Goal: Transaction & Acquisition: Purchase product/service

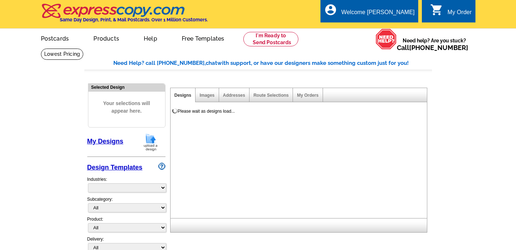
select select "785"
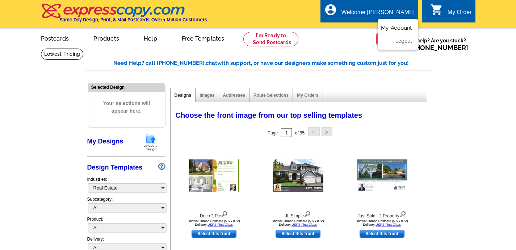
click at [396, 28] on link "My Account" at bounding box center [396, 28] width 31 height 7
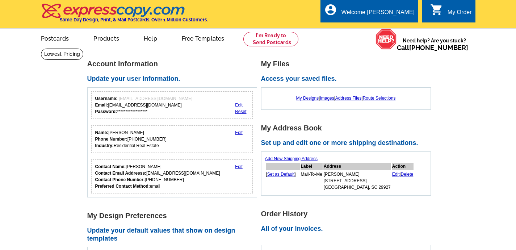
click at [396, 28] on div "picture_in_picture Postcards store_mall_directory Products keyboard_arrow_down …" at bounding box center [258, 44] width 516 height 32
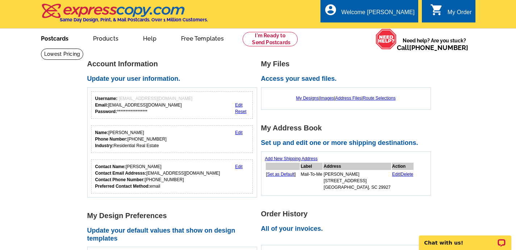
click at [54, 38] on link "Postcards" at bounding box center [54, 37] width 51 height 17
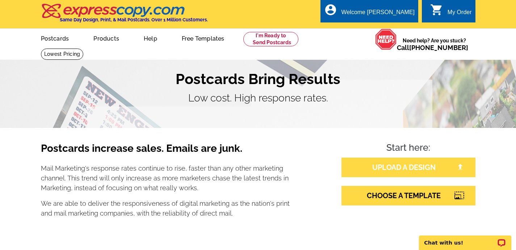
click at [389, 166] on link "UPLOAD A DESIGN" at bounding box center [409, 168] width 134 height 20
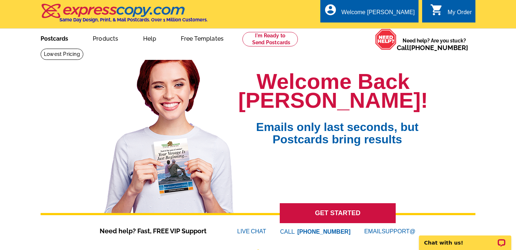
click at [46, 38] on link "Postcards" at bounding box center [54, 37] width 51 height 17
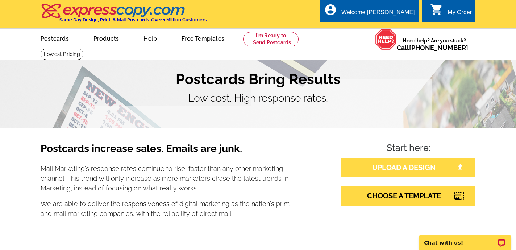
click at [408, 166] on link "UPLOAD A DESIGN" at bounding box center [408, 168] width 134 height 20
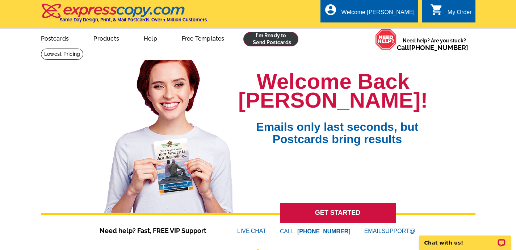
click at [268, 39] on link at bounding box center [271, 39] width 55 height 14
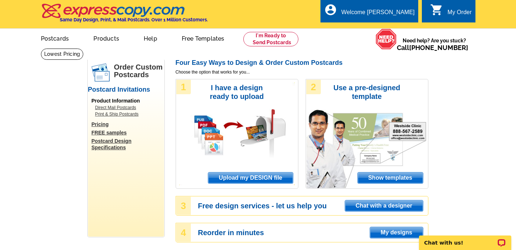
click at [238, 178] on span "Upload my DESIGN file" at bounding box center [250, 178] width 84 height 11
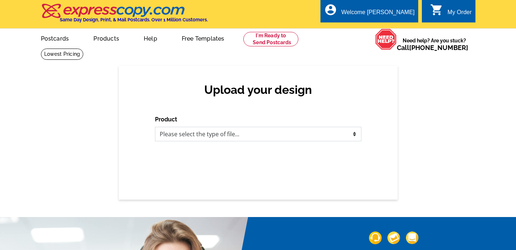
select select "1"
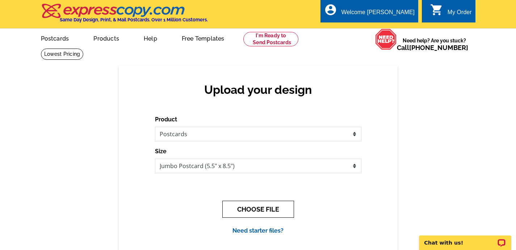
click at [258, 207] on button "CHOOSE FILE" at bounding box center [259, 209] width 72 height 17
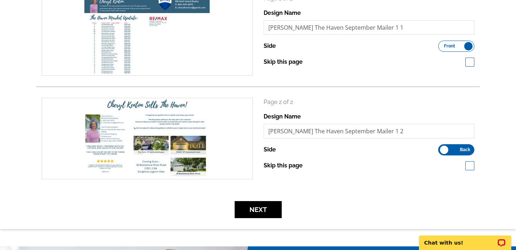
scroll to position [126, 0]
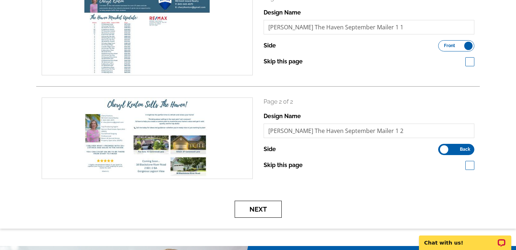
click at [259, 207] on button "Next" at bounding box center [258, 209] width 47 height 17
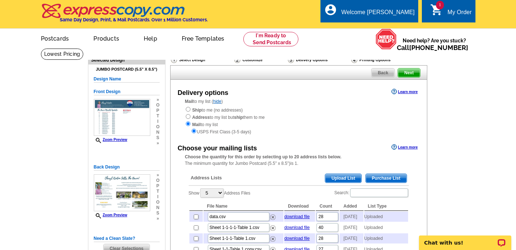
click at [381, 175] on span "Purchase List" at bounding box center [386, 178] width 41 height 9
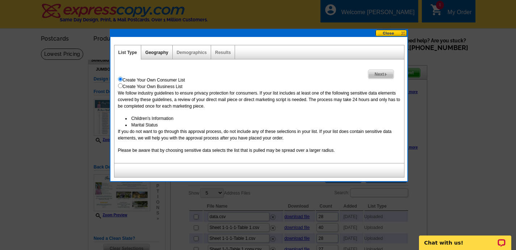
click at [155, 53] on link "Geography" at bounding box center [156, 52] width 23 height 5
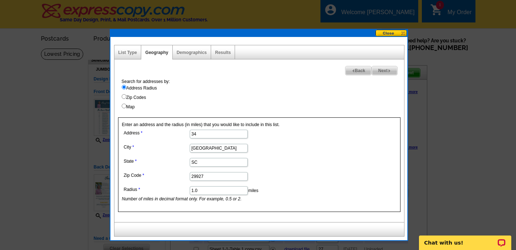
type input "3"
type input "38 Blackstone River Rd"
type input "H"
type input "Bluffton"
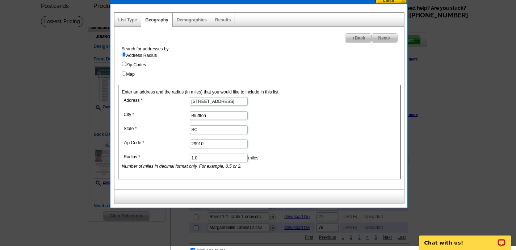
scroll to position [34, 0]
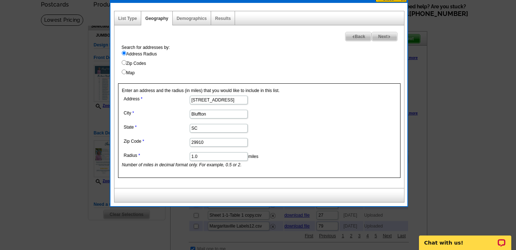
type input "29910"
click at [381, 36] on span "Next" at bounding box center [384, 36] width 25 height 9
select select
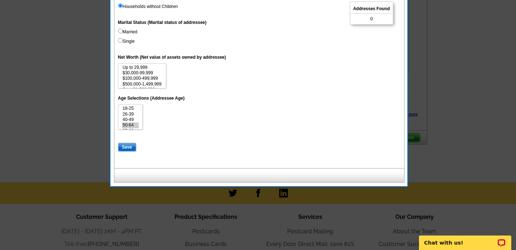
scroll to position [343, 0]
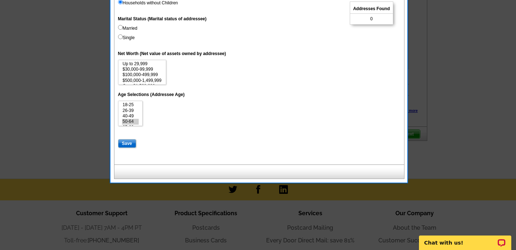
click at [125, 140] on input "Save" at bounding box center [127, 143] width 18 height 9
select select
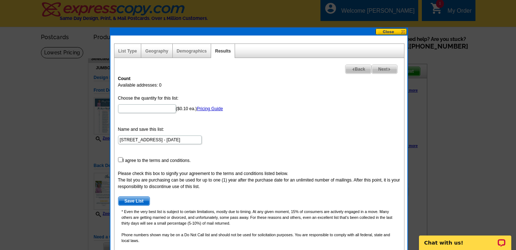
scroll to position [0, 0]
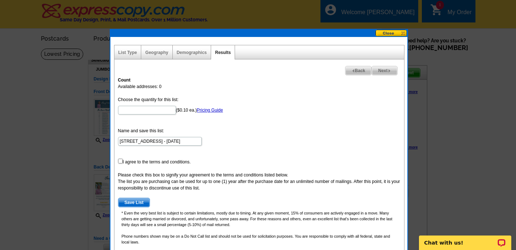
click at [220, 51] on link "Results" at bounding box center [223, 52] width 16 height 5
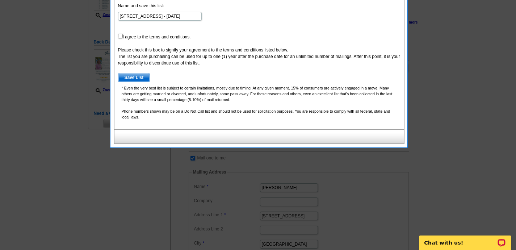
scroll to position [126, 0]
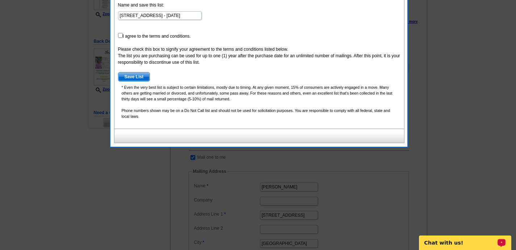
click at [459, 241] on p "Chat with us!" at bounding box center [461, 243] width 72 height 6
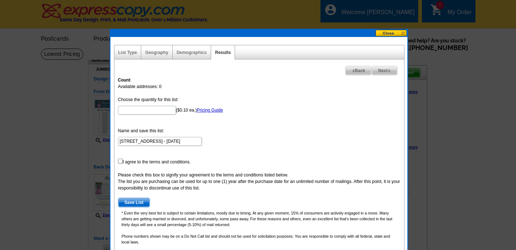
scroll to position [0, 0]
click at [202, 112] on link "Pricing Guide" at bounding box center [210, 110] width 26 height 5
click at [390, 32] on button at bounding box center [392, 33] width 32 height 7
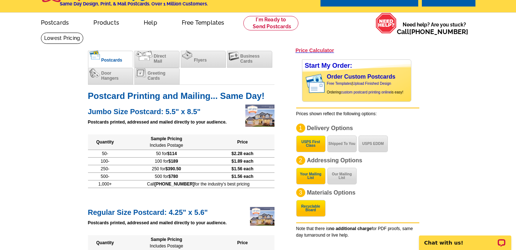
scroll to position [15, 0]
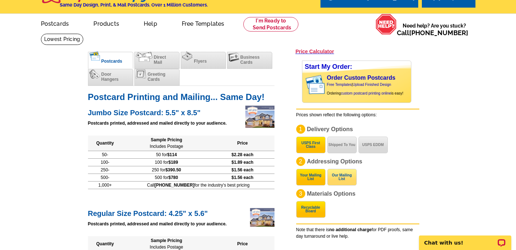
click at [341, 176] on button "Our Mailing List" at bounding box center [342, 177] width 29 height 17
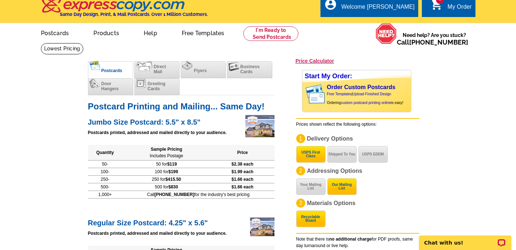
scroll to position [5, 0]
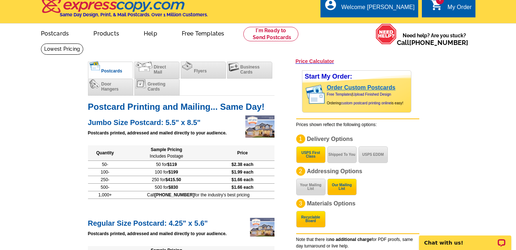
click at [383, 88] on link "Order Custom Postcards" at bounding box center [361, 87] width 68 height 6
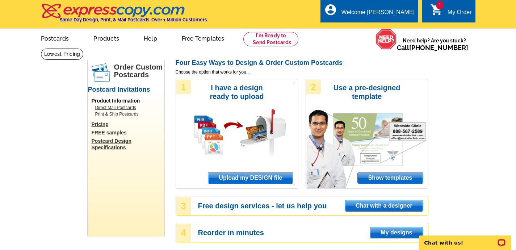
click at [250, 176] on span "Upload my DESIGN file" at bounding box center [250, 178] width 84 height 11
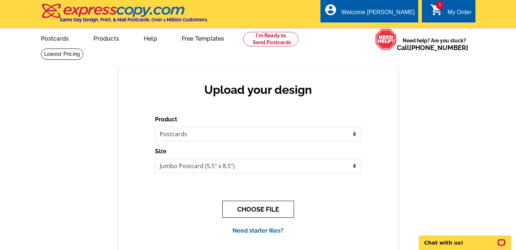
click at [255, 209] on button "CHOOSE FILE" at bounding box center [259, 209] width 72 height 17
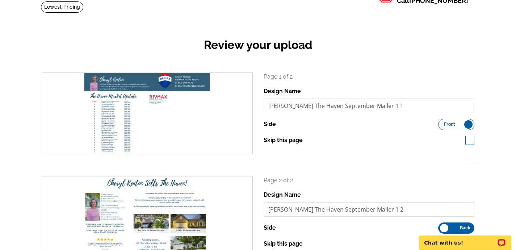
scroll to position [41, 0]
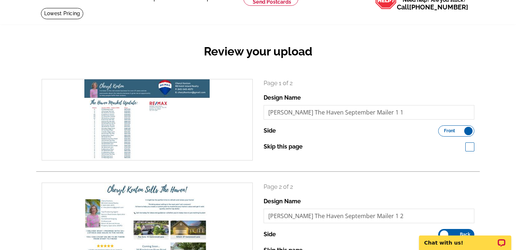
click at [470, 127] on label "Front Back" at bounding box center [457, 130] width 36 height 11
click at [442, 129] on input "Front Back" at bounding box center [442, 129] width 0 height 0
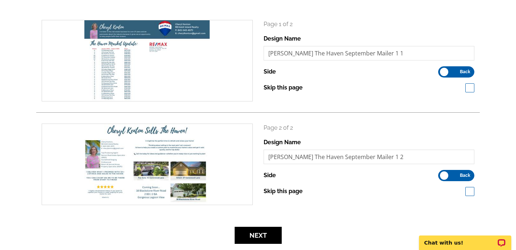
scroll to position [104, 0]
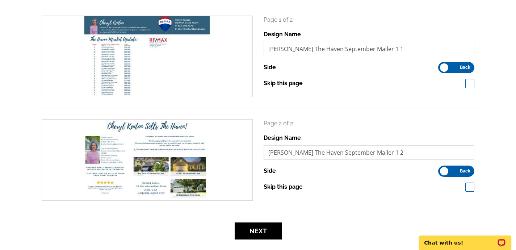
click at [447, 171] on label "Front Back" at bounding box center [457, 171] width 36 height 11
click at [442, 169] on input "Front Back" at bounding box center [442, 169] width 0 height 0
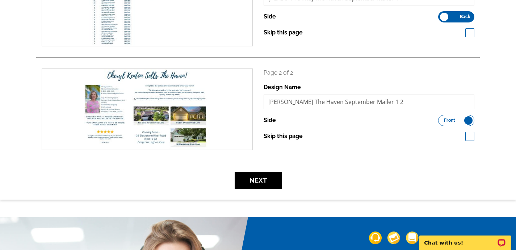
scroll to position [155, 0]
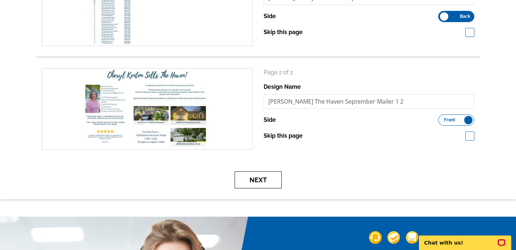
click at [261, 181] on button "Next" at bounding box center [258, 179] width 47 height 17
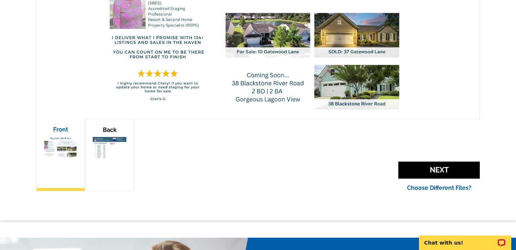
scroll to position [201, 0]
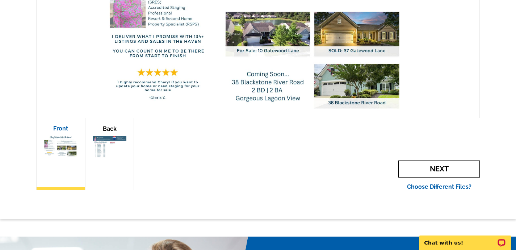
click at [443, 167] on span "Next" at bounding box center [440, 169] width 82 height 17
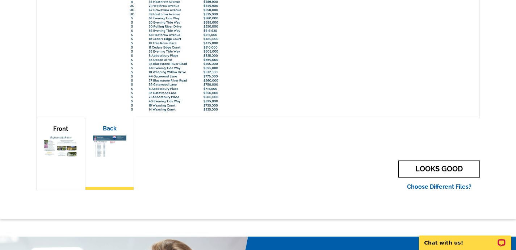
click at [443, 168] on link "LOOKS GOOD" at bounding box center [440, 169] width 82 height 17
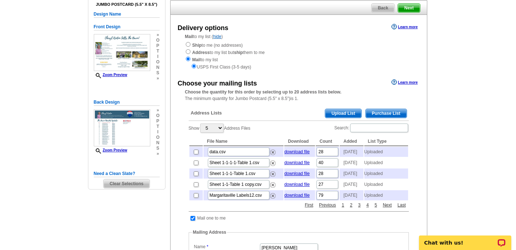
scroll to position [61, 0]
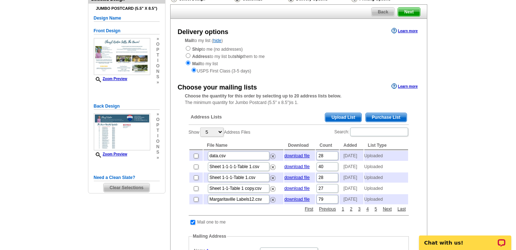
click at [382, 113] on span "Purchase List" at bounding box center [386, 117] width 41 height 9
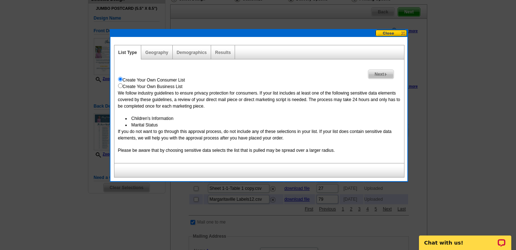
click at [379, 73] on span "Next" at bounding box center [381, 74] width 25 height 9
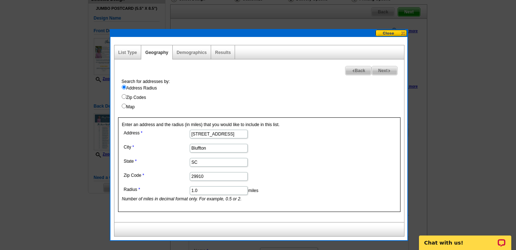
click at [271, 123] on div "Enter an address and the radius (in miles) that you would like to include in th…" at bounding box center [259, 164] width 283 height 95
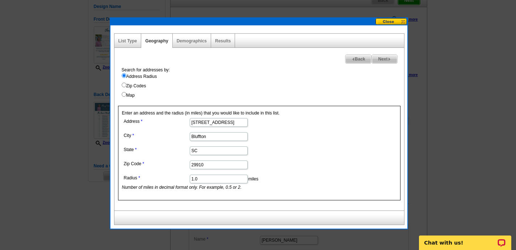
scroll to position [72, 0]
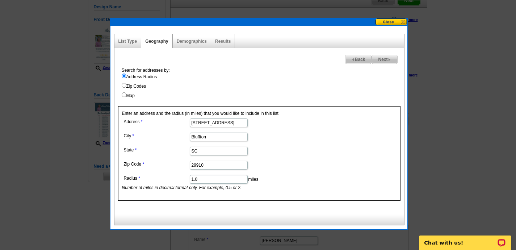
click at [382, 59] on span "Next" at bounding box center [384, 59] width 25 height 9
select select
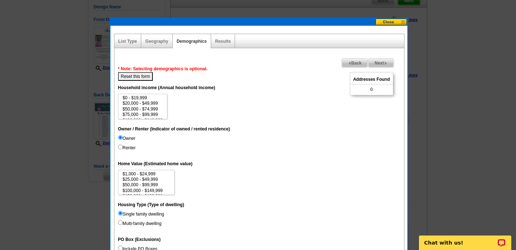
click at [378, 65] on span "Next" at bounding box center [381, 63] width 25 height 9
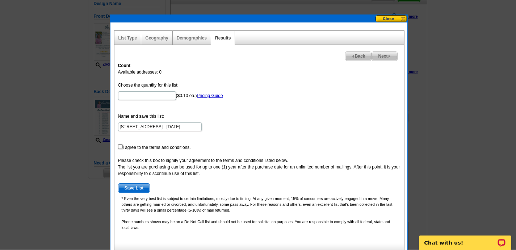
scroll to position [74, 0]
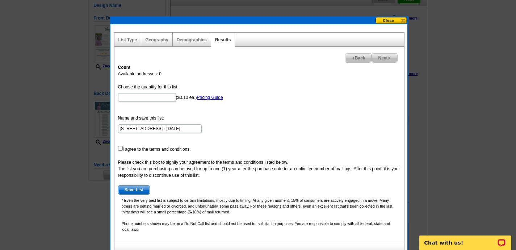
click at [119, 149] on input "checkbox" at bounding box center [120, 148] width 5 height 5
checkbox input "true"
click at [132, 96] on input "Choose the quantity for this list:" at bounding box center [147, 97] width 58 height 9
type input "500"
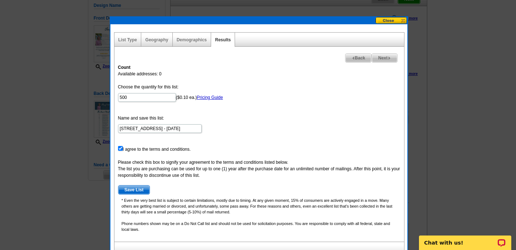
click at [132, 189] on span "Save List" at bounding box center [135, 190] width 32 height 9
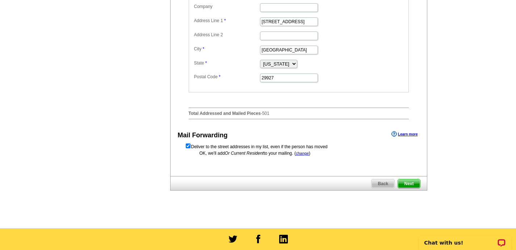
scroll to position [320, 0]
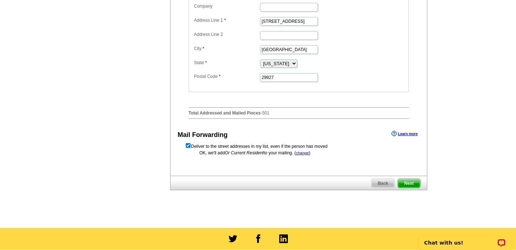
click at [407, 188] on span "Next" at bounding box center [409, 183] width 22 height 9
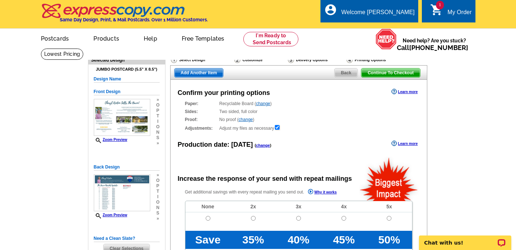
radio input "false"
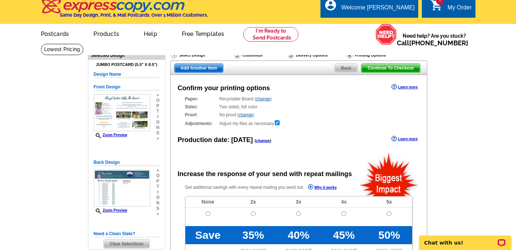
scroll to position [4, 0]
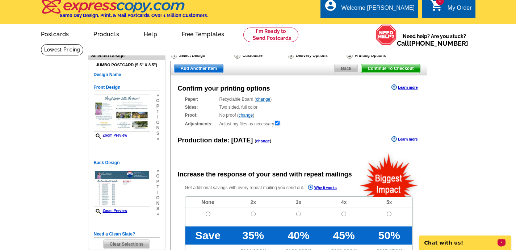
click at [460, 242] on p "Chat with us!" at bounding box center [461, 243] width 72 height 6
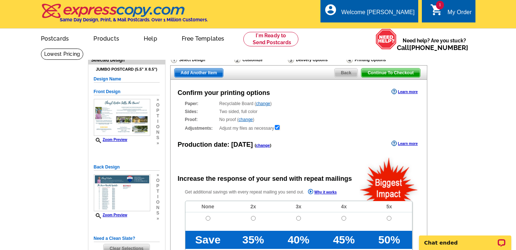
scroll to position [0, 0]
click at [389, 73] on span "Continue To Checkout" at bounding box center [391, 72] width 58 height 9
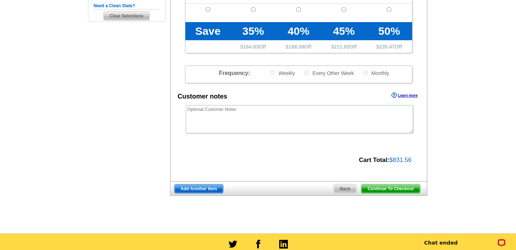
scroll to position [236, 0]
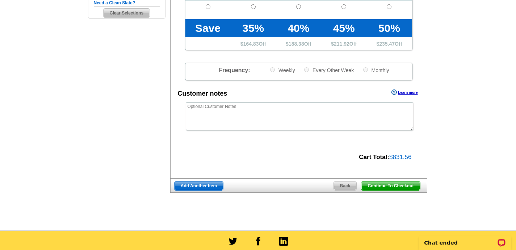
click at [402, 92] on link "Learn more" at bounding box center [405, 93] width 26 height 6
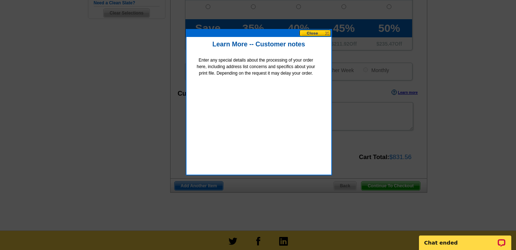
click at [315, 33] on button at bounding box center [316, 33] width 32 height 7
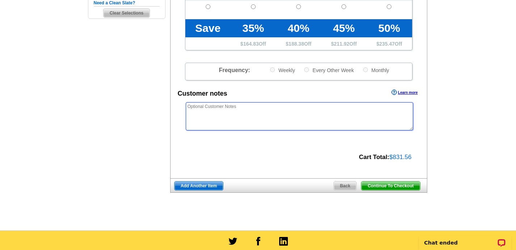
click at [193, 109] on textarea at bounding box center [300, 116] width 228 height 28
type textarea "I want to see a list of the streets before you mail them."
click at [379, 184] on span "Continue To Checkout" at bounding box center [391, 186] width 58 height 9
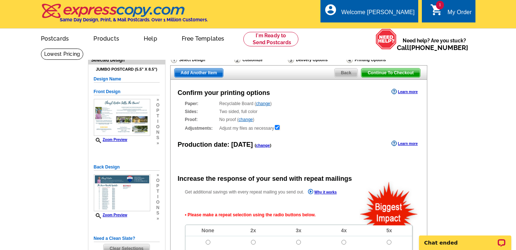
scroll to position [0, 0]
click at [382, 72] on span "Continue To Checkout" at bounding box center [391, 72] width 58 height 9
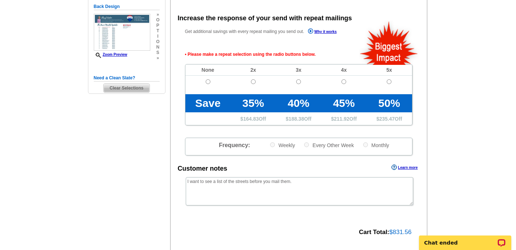
scroll to position [161, 0]
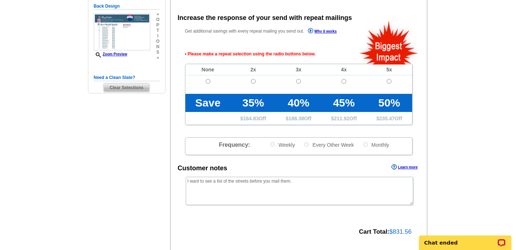
click at [382, 72] on td "5x" at bounding box center [389, 69] width 45 height 11
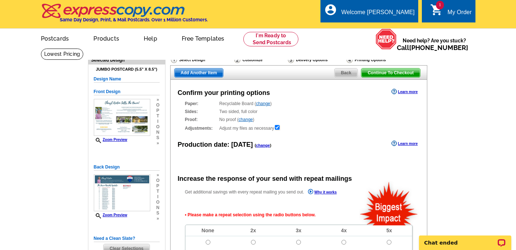
scroll to position [0, 0]
click at [381, 73] on span "Continue To Checkout" at bounding box center [391, 72] width 58 height 9
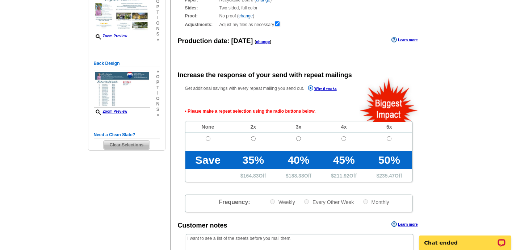
scroll to position [63, 0]
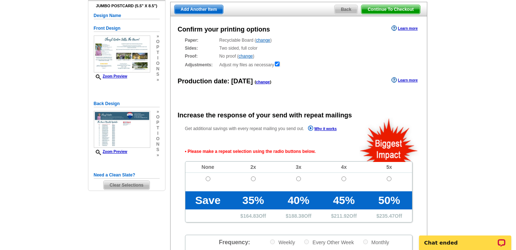
click at [246, 56] on link "change" at bounding box center [246, 56] width 14 height 5
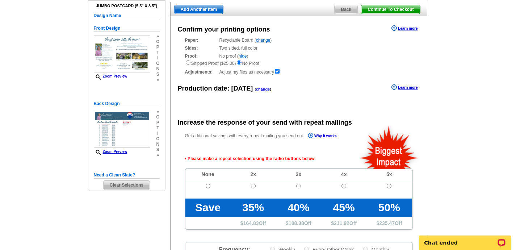
click at [240, 63] on input "radio" at bounding box center [239, 62] width 5 height 5
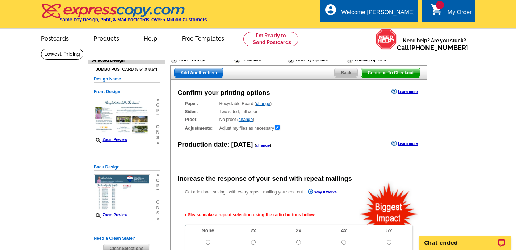
scroll to position [0, 0]
click at [381, 72] on span "Continue To Checkout" at bounding box center [391, 72] width 58 height 9
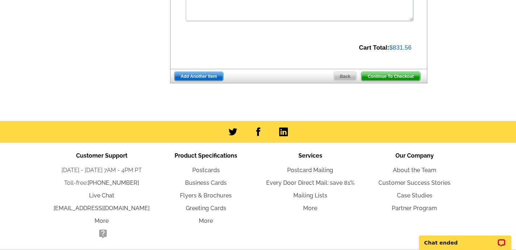
scroll to position [352, 0]
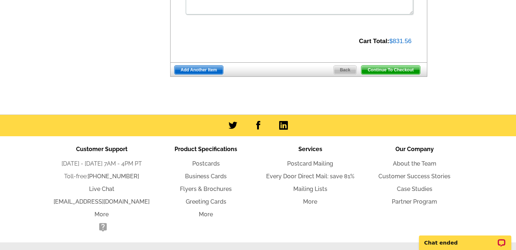
click at [381, 67] on span "Continue To Checkout" at bounding box center [391, 70] width 58 height 9
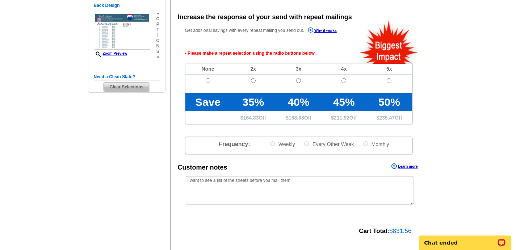
scroll to position [161, 0]
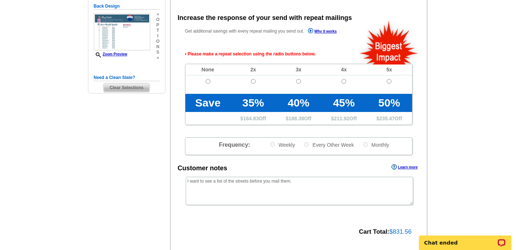
click at [207, 79] on input "radio" at bounding box center [208, 81] width 5 height 5
radio input "true"
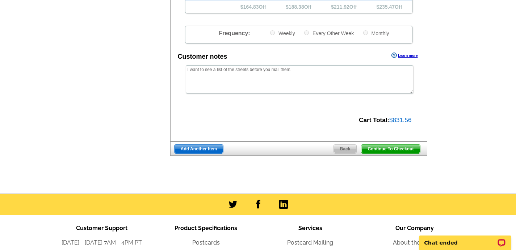
scroll to position [274, 0]
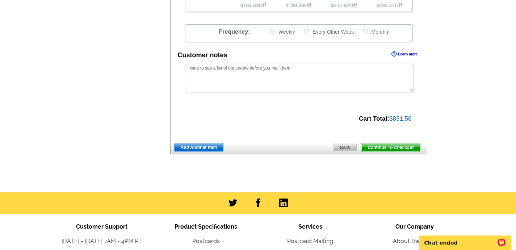
click at [392, 145] on span "Continue To Checkout" at bounding box center [391, 147] width 58 height 9
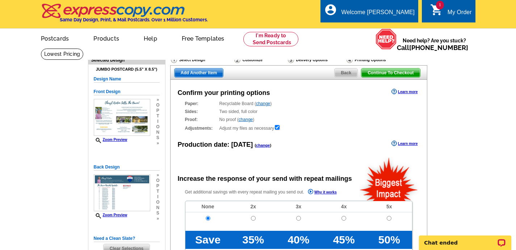
scroll to position [0, 0]
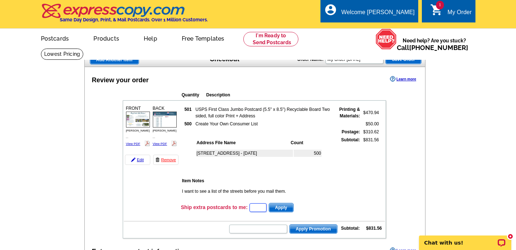
click at [255, 204] on input "text" at bounding box center [258, 207] width 17 height 9
click at [242, 228] on input "text" at bounding box center [258, 229] width 58 height 9
type input "SMS50f"
click at [254, 208] on input "text" at bounding box center [258, 207] width 17 height 9
type input "160 Landshark Blvd"
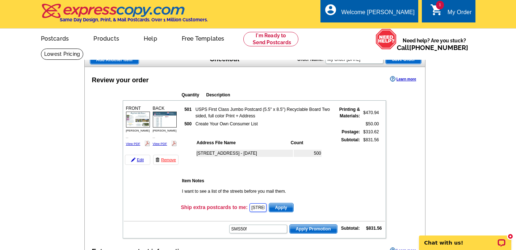
click at [286, 208] on button "Apply" at bounding box center [281, 207] width 25 height 9
click at [284, 207] on span "Apply" at bounding box center [281, 207] width 24 height 9
click at [308, 230] on span "Apply Promotion" at bounding box center [313, 229] width 47 height 9
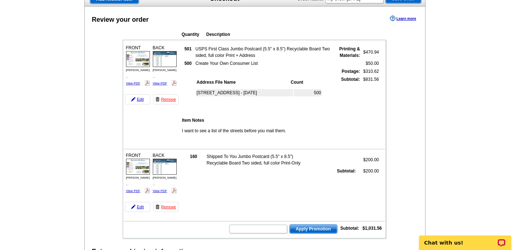
scroll to position [61, 0]
click at [165, 208] on link "Remove" at bounding box center [165, 207] width 25 height 10
click at [265, 227] on input "text" at bounding box center [258, 229] width 58 height 9
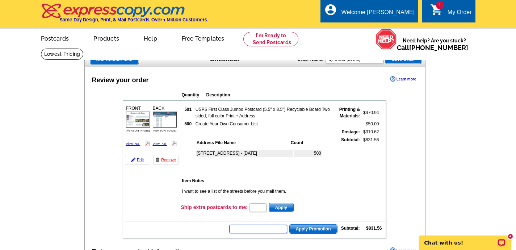
click at [265, 227] on input "text" at bounding box center [258, 229] width 58 height 9
type input "SMS50f"
click at [308, 230] on span "Apply Promotion" at bounding box center [313, 229] width 47 height 9
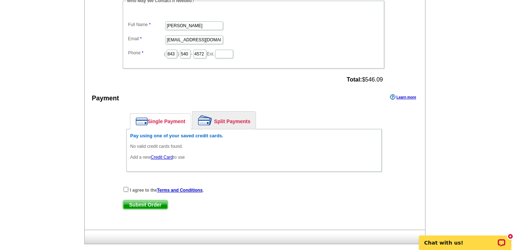
scroll to position [295, 0]
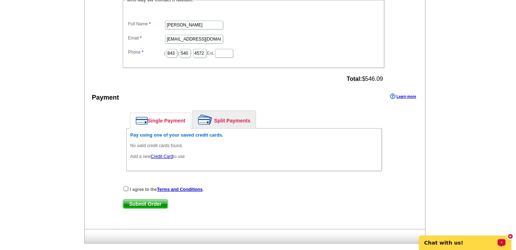
click at [447, 243] on p "Chat with us!" at bounding box center [461, 243] width 72 height 6
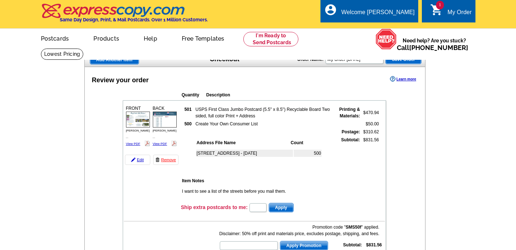
scroll to position [0, 0]
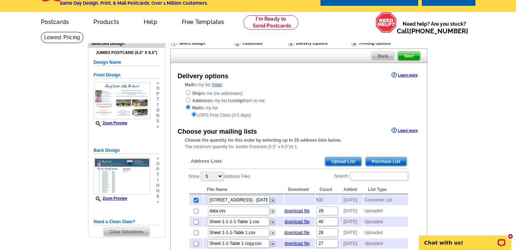
click at [187, 92] on input "radio" at bounding box center [188, 92] width 5 height 5
radio input "true"
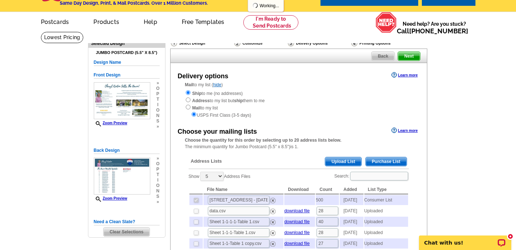
click at [194, 112] on input "radio" at bounding box center [194, 114] width 5 height 5
click at [292, 96] on div "Ship to me (no addresses) Address to my list but ship them to me Mail to my lis…" at bounding box center [299, 104] width 228 height 29
click at [187, 92] on input "radio" at bounding box center [188, 92] width 5 height 5
radio input "true"
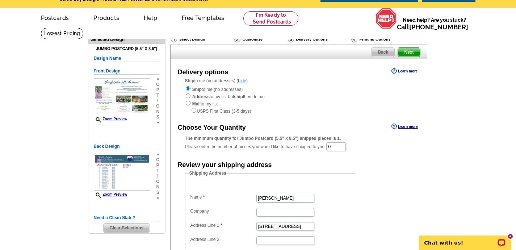
scroll to position [22, 0]
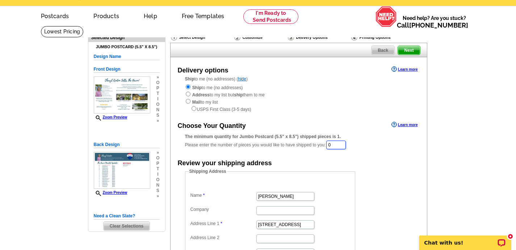
click at [336, 141] on input "0" at bounding box center [337, 145] width 20 height 9
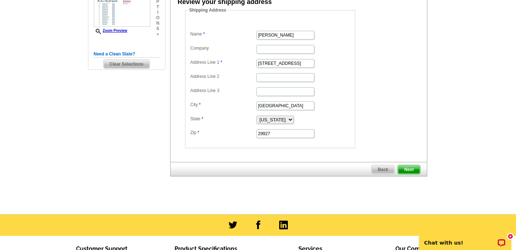
scroll to position [187, 0]
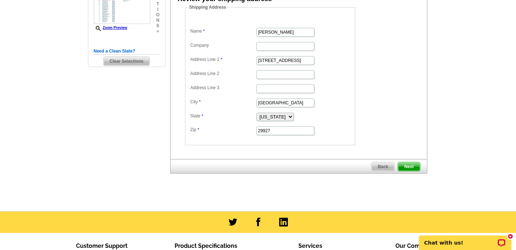
type input "500"
click at [408, 162] on span "Next" at bounding box center [409, 166] width 22 height 9
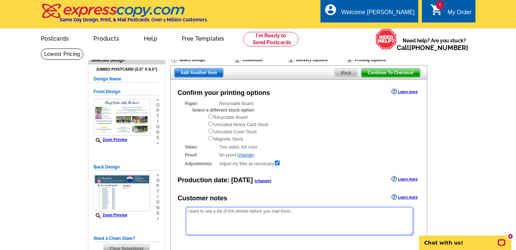
click at [294, 209] on textarea "I want to see a list of the streets before you mail them." at bounding box center [300, 221] width 228 height 28
type textarea "I"
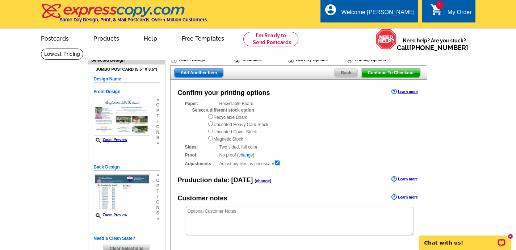
click at [471, 134] on main "Need Help? call 800-260-5887, chat with support, or have our designers make som…" at bounding box center [258, 191] width 516 height 287
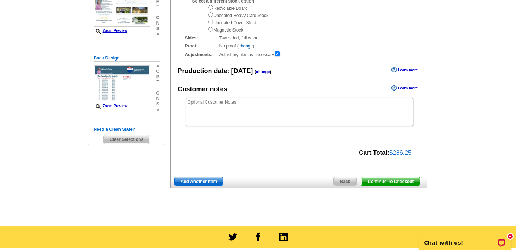
scroll to position [109, 0]
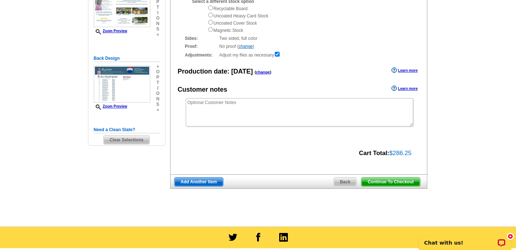
click at [384, 178] on span "Continue To Checkout" at bounding box center [391, 182] width 58 height 9
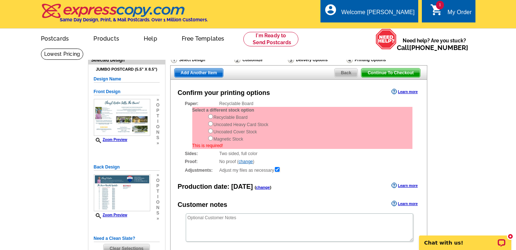
scroll to position [0, 0]
click at [209, 123] on input "radio" at bounding box center [210, 123] width 5 height 5
radio input "true"
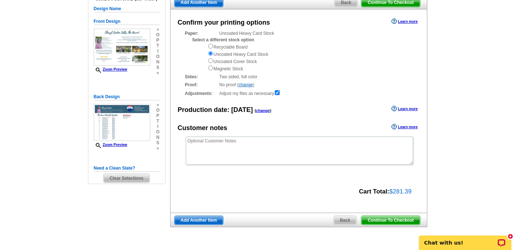
scroll to position [69, 0]
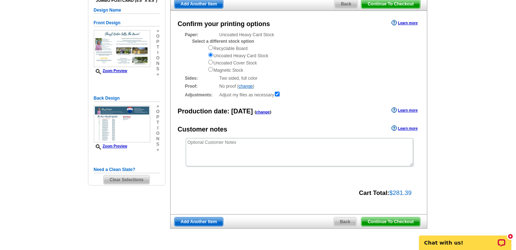
click at [378, 217] on span "Continue To Checkout" at bounding box center [391, 221] width 58 height 9
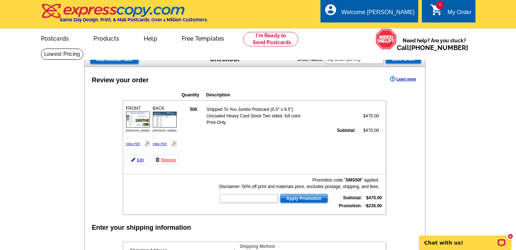
click at [394, 59] on span "Save Order" at bounding box center [404, 59] width 36 height 9
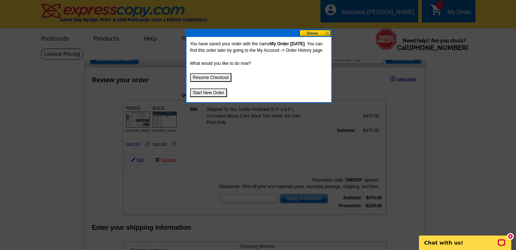
click at [317, 33] on button at bounding box center [316, 33] width 32 height 7
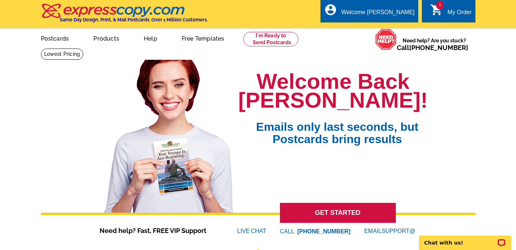
click at [449, 7] on div "1 shopping_cart My Order" at bounding box center [448, 11] width 53 height 23
click at [450, 14] on div "My Order" at bounding box center [460, 14] width 24 height 10
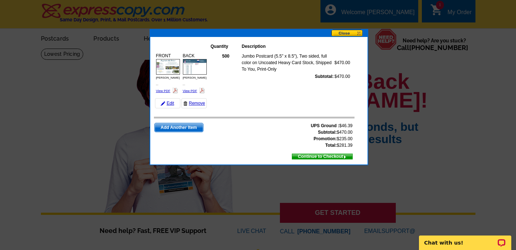
click at [308, 157] on span "Continue to Checkout" at bounding box center [322, 157] width 60 height 8
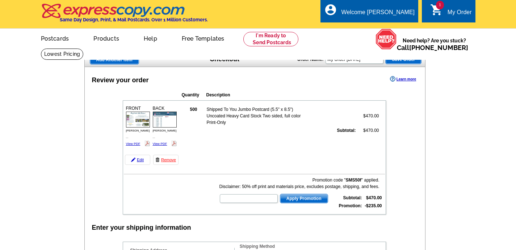
click at [346, 157] on td "500 Shipped To You Jumbo Postcard (5.5" x 8.5") Uncoated Heavy Card Stock Two s…" at bounding box center [283, 134] width 204 height 63
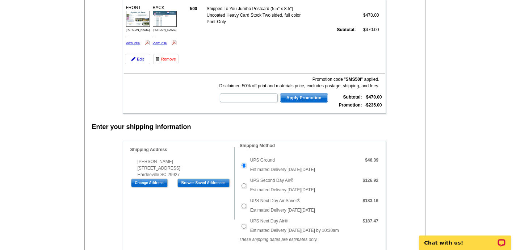
scroll to position [101, 0]
click at [457, 121] on main "Add Another Item Checkout Order Name: My Order [DATE] Save Order Review your or…" at bounding box center [258, 250] width 516 height 606
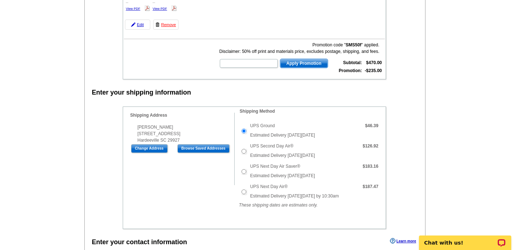
scroll to position [135, 0]
